Goal: Information Seeking & Learning: Learn about a topic

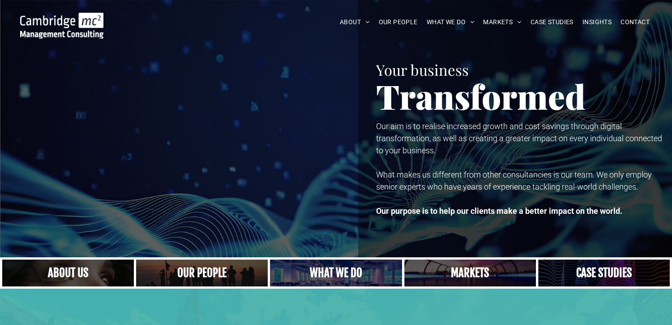
click at [220, 274] on link "A crowd in silhouette at sunset, on a rise or lookout point" at bounding box center [202, 272] width 140 height 29
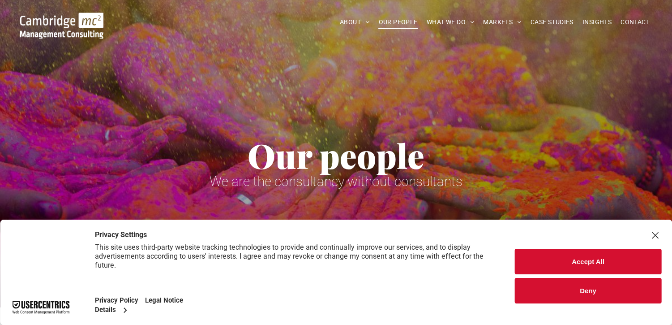
click at [655, 239] on div "Close Layer" at bounding box center [655, 235] width 13 height 13
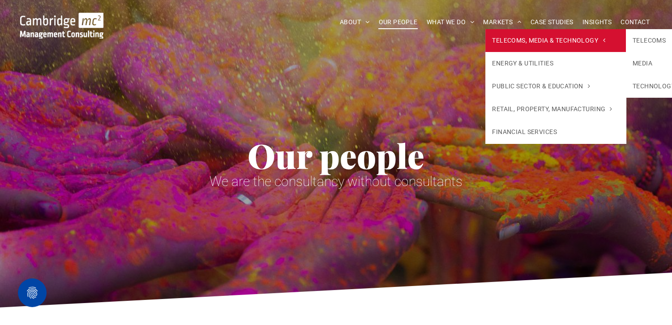
click at [496, 40] on span "TELECOMS, MEDIA & TECHNOLOGY" at bounding box center [548, 40] width 113 height 9
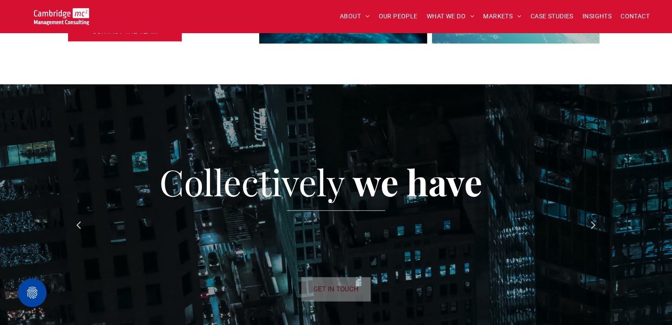
scroll to position [717, 0]
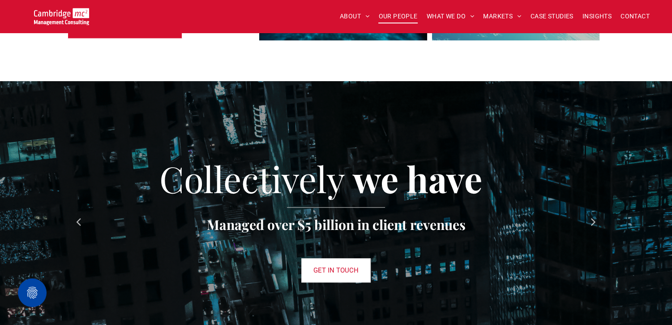
click at [407, 19] on span "OUR PEOPLE" at bounding box center [398, 16] width 39 height 14
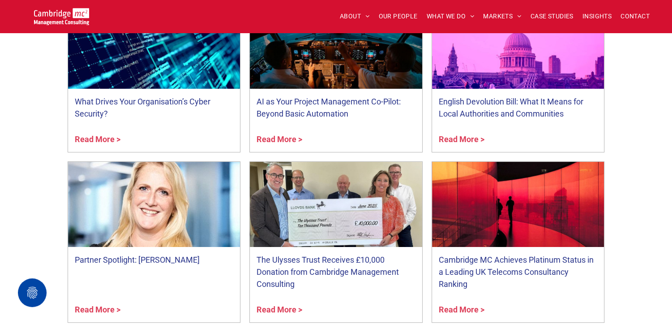
scroll to position [3512, 0]
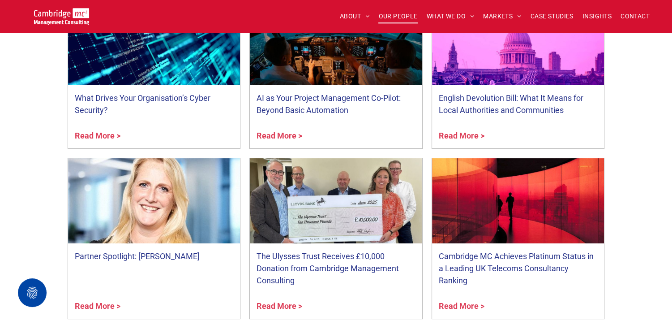
click at [407, 14] on span "OUR PEOPLE" at bounding box center [398, 16] width 39 height 14
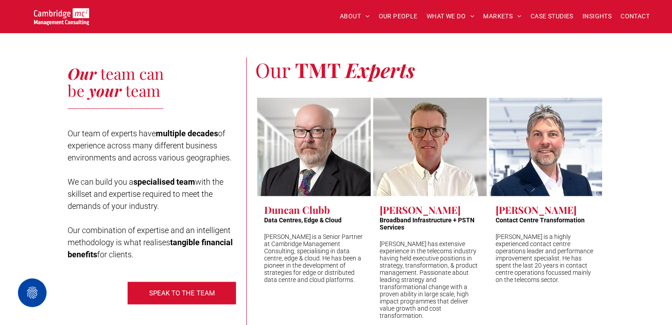
scroll to position [2473, 0]
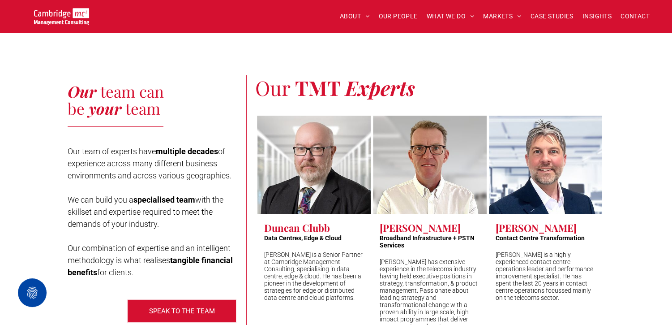
click at [535, 221] on h3 "Simon Kissane" at bounding box center [536, 227] width 81 height 13
click at [535, 136] on link "Simon Kissane" at bounding box center [546, 164] width 120 height 104
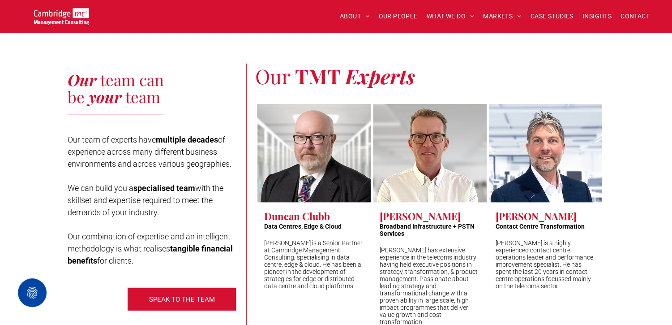
scroll to position [2414, 0]
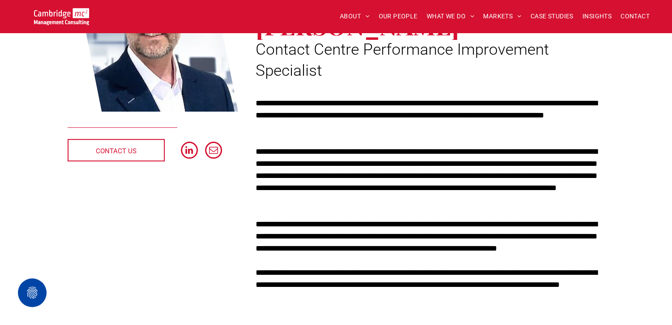
scroll to position [161, 0]
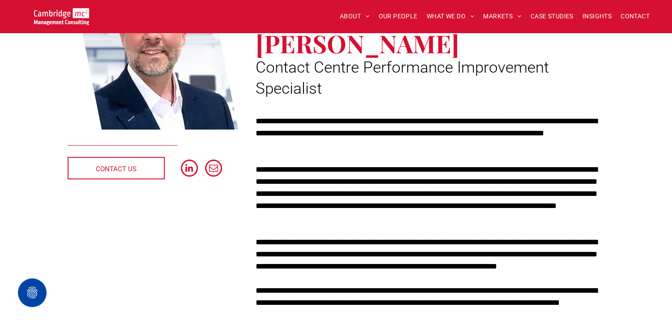
click at [340, 181] on p "**********" at bounding box center [429, 193] width 349 height 60
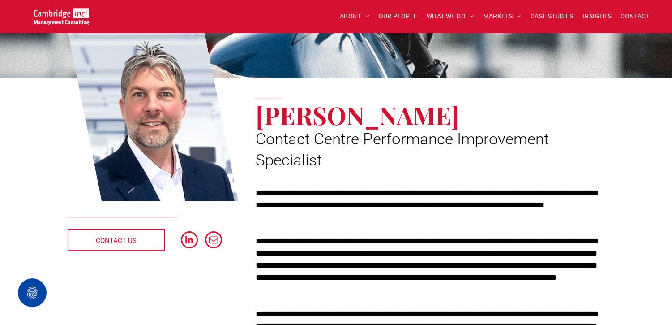
scroll to position [72, 0]
